Goal: Task Accomplishment & Management: Manage account settings

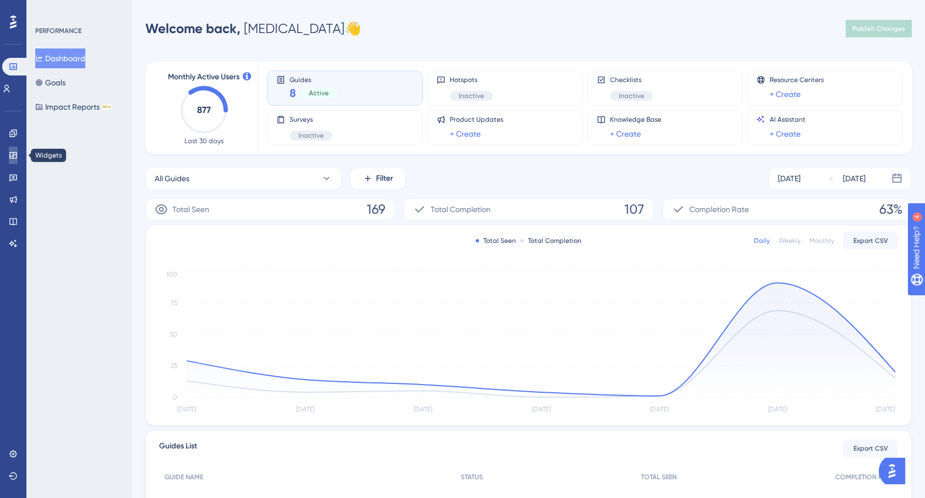
click at [14, 150] on link at bounding box center [13, 156] width 9 height 18
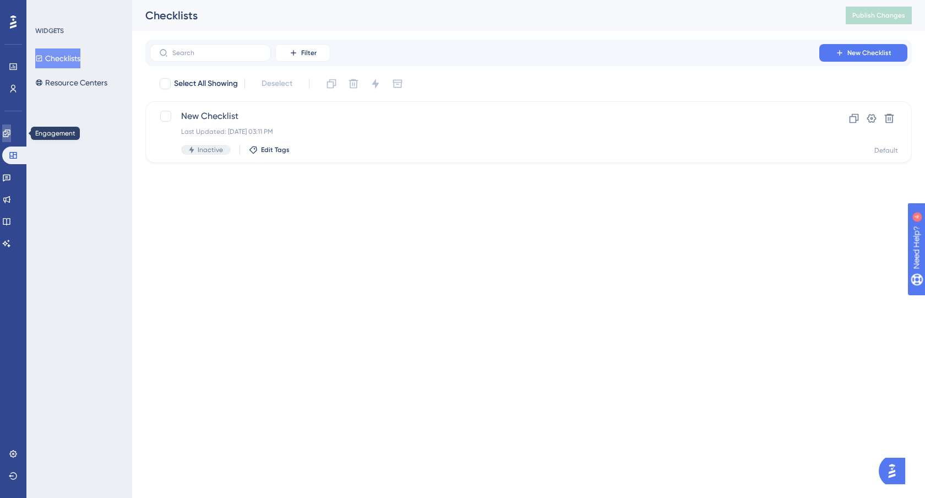
click at [10, 133] on icon at bounding box center [6, 132] width 7 height 7
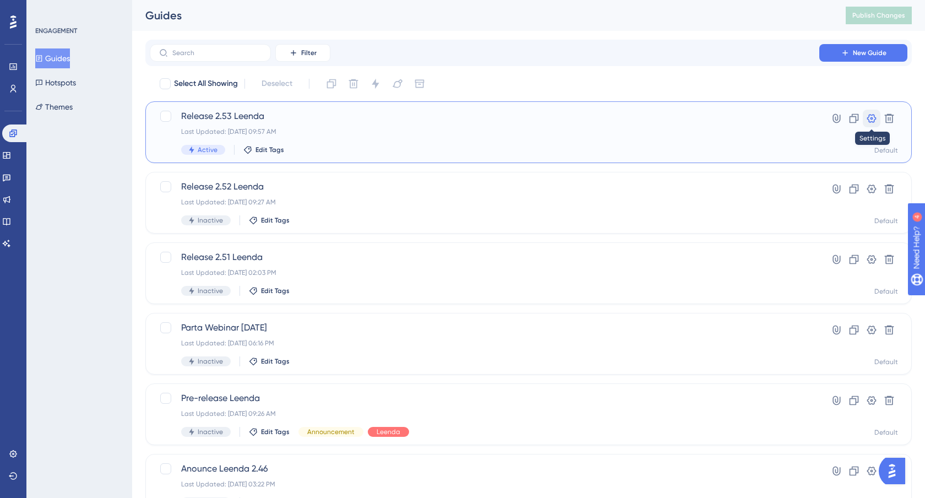
click at [870, 115] on icon at bounding box center [871, 118] width 9 height 9
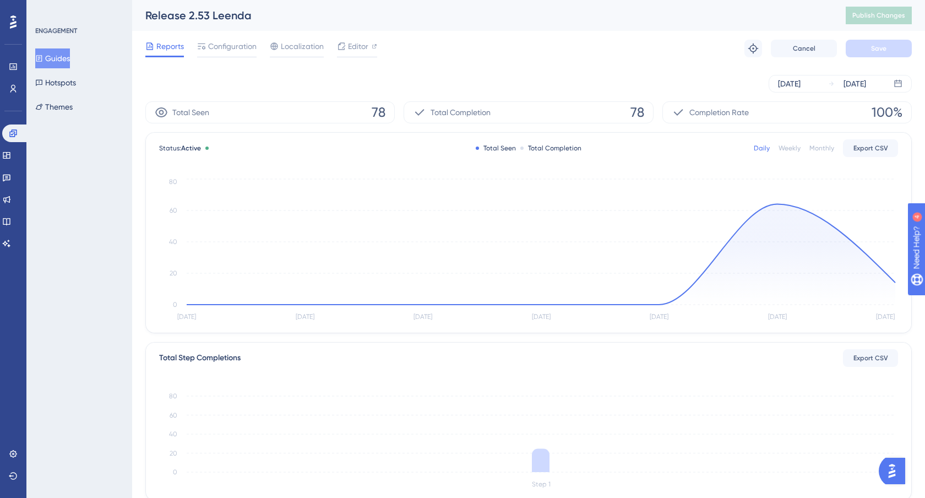
click at [368, 39] on div "Reports Configuration Localization Editor Troubleshoot Cancel Save" at bounding box center [528, 48] width 767 height 35
click at [362, 45] on span "Editor" at bounding box center [358, 46] width 20 height 13
click at [242, 58] on div "Reports Configuration Localization Editor Troubleshoot Cancel Save" at bounding box center [528, 48] width 767 height 35
click at [240, 51] on span "Configuration" at bounding box center [232, 46] width 48 height 13
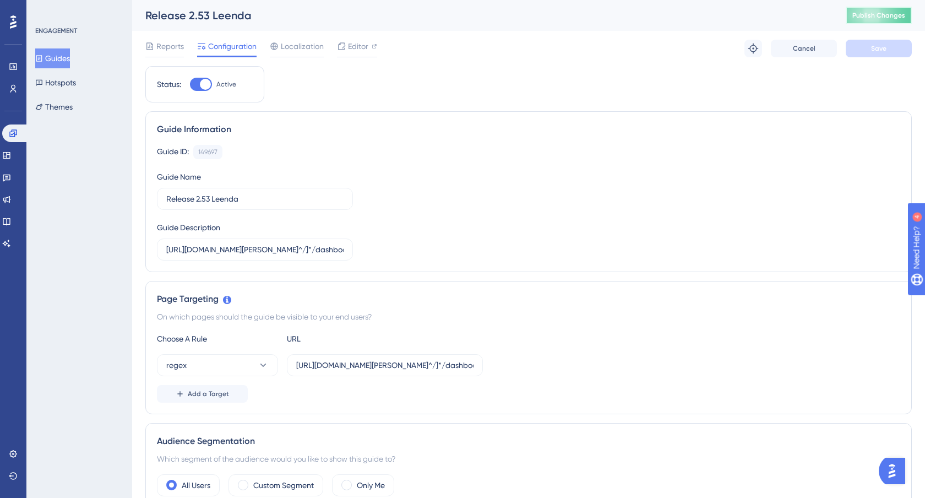
click at [867, 10] on button "Publish Changes" at bounding box center [879, 16] width 66 height 18
